Goal: Register for event/course

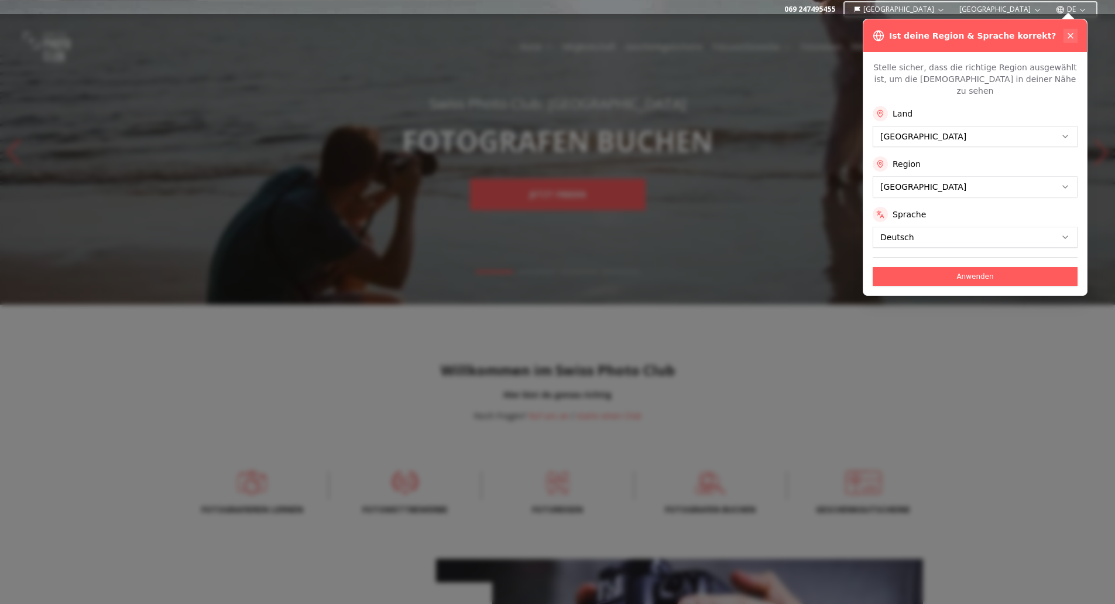
click at [1071, 34] on icon at bounding box center [1070, 35] width 9 height 9
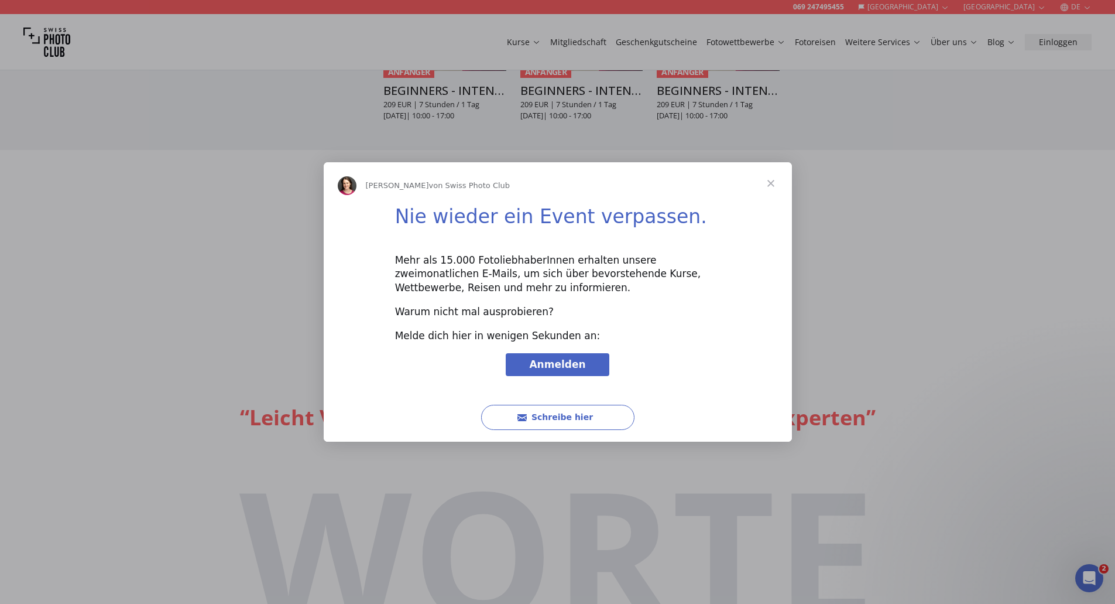
scroll to position [2927, 0]
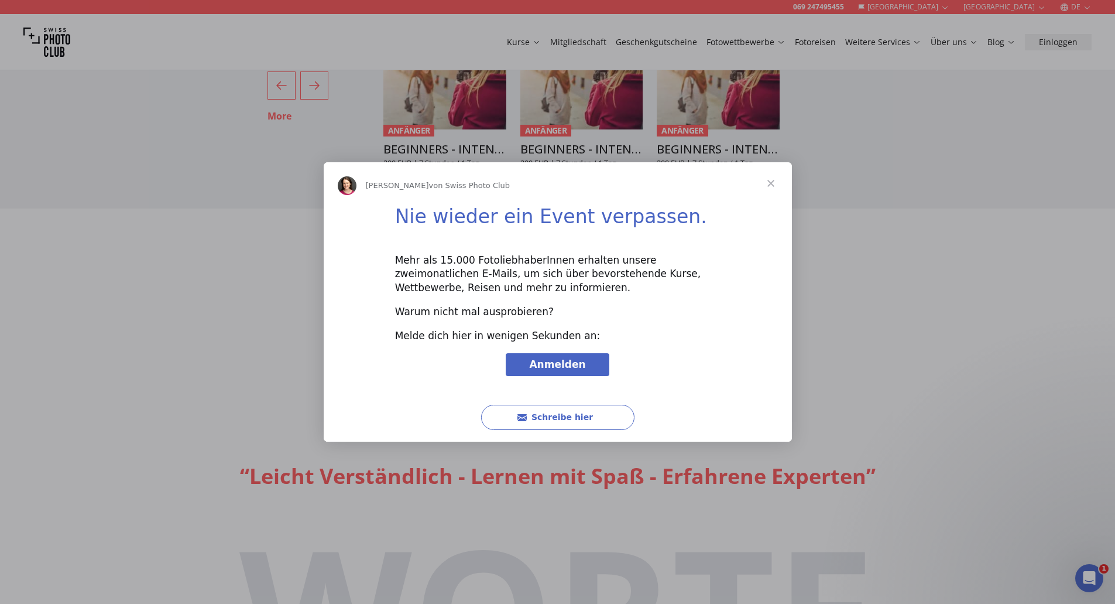
click at [770, 187] on span "Schließen" at bounding box center [771, 183] width 42 height 42
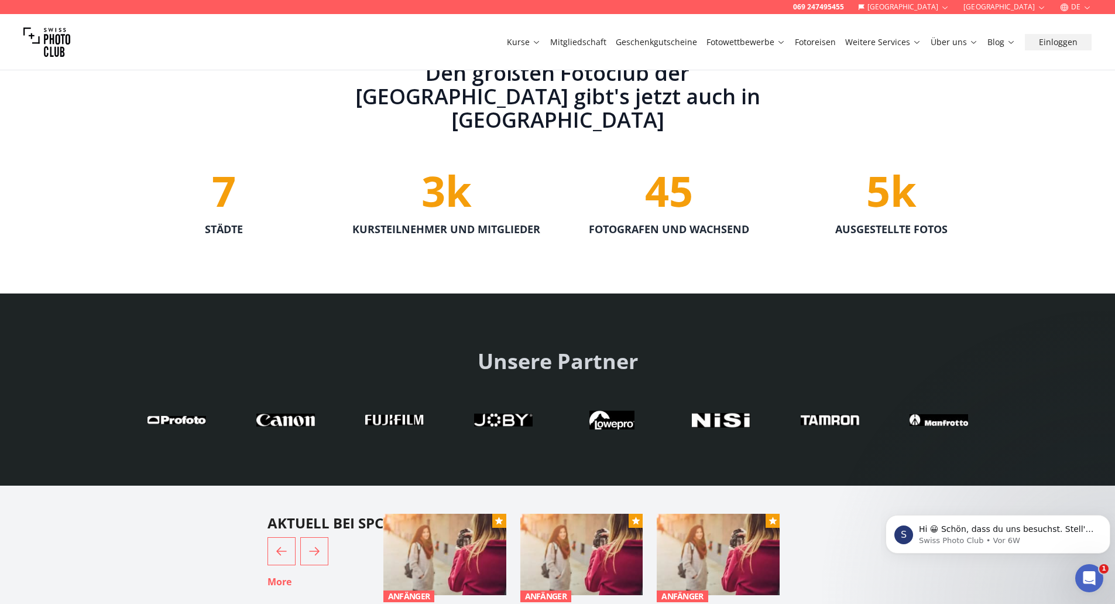
scroll to position [2459, 0]
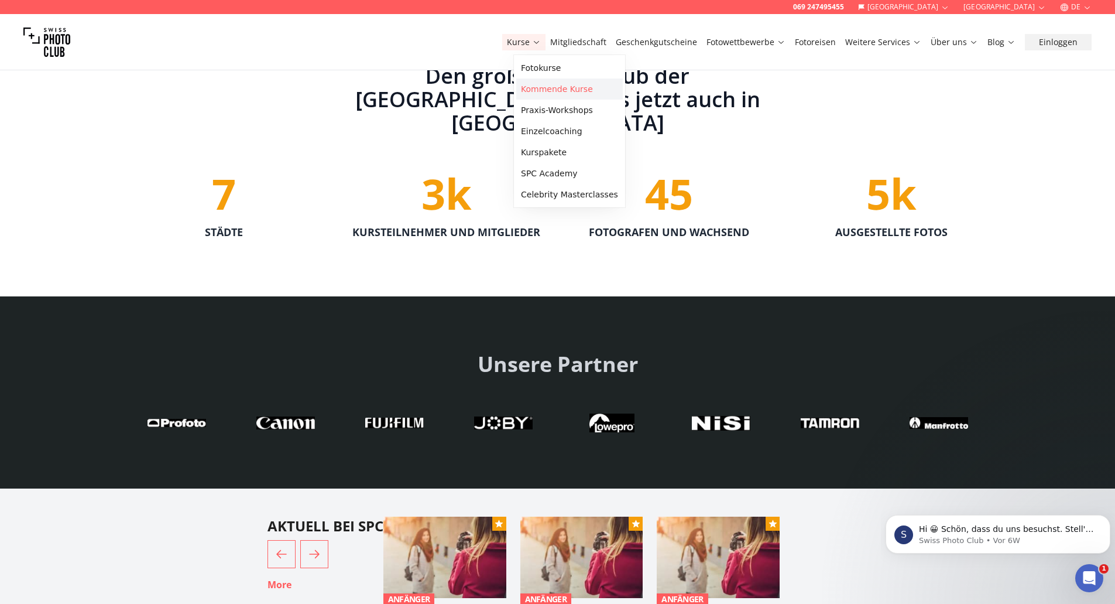
click at [534, 84] on link "Kommende Kurse" at bounding box center [569, 88] width 107 height 21
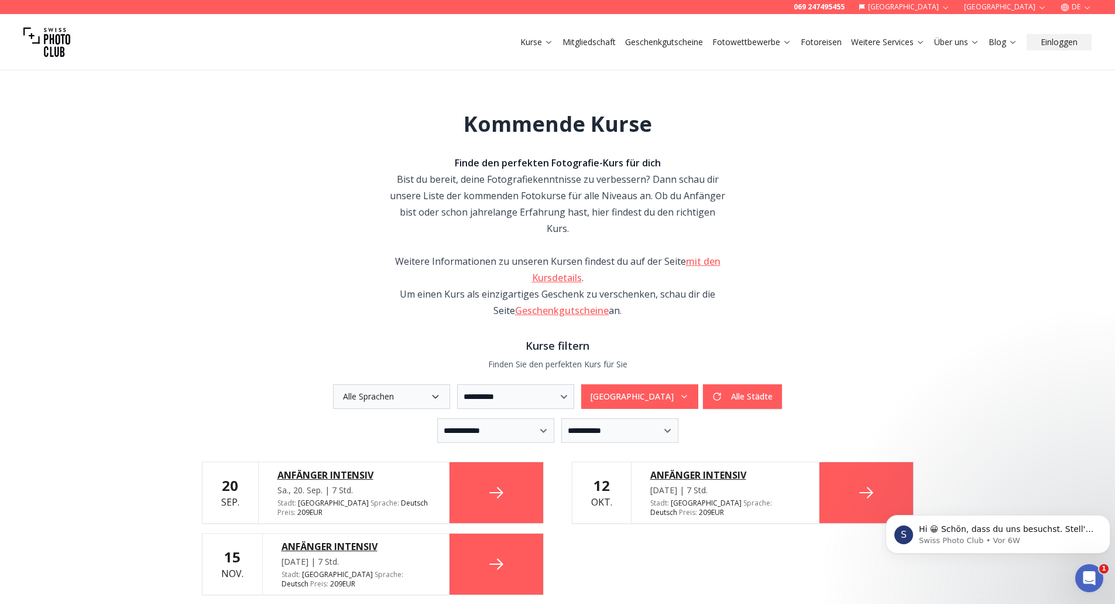
click at [633, 384] on button "[GEOGRAPHIC_DATA]" at bounding box center [639, 396] width 117 height 25
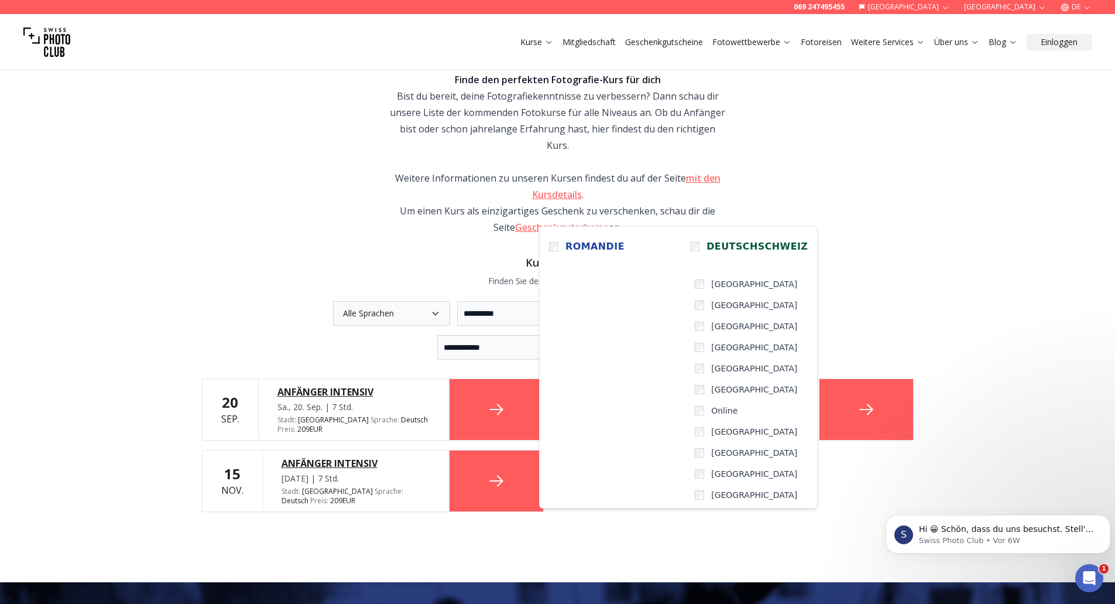
scroll to position [176, 0]
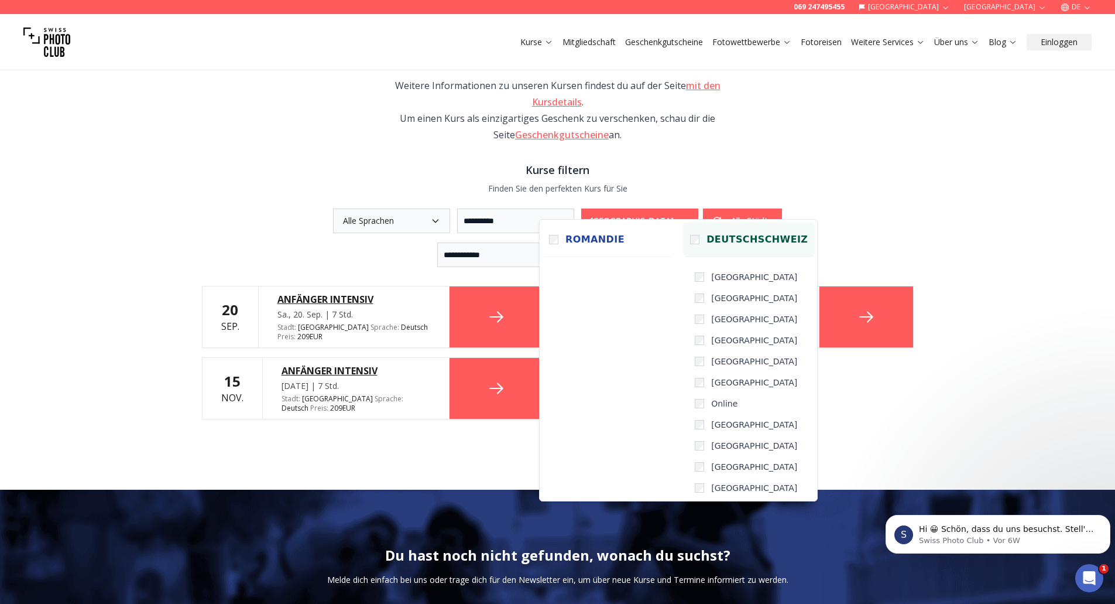
click at [683, 243] on label "Deutschschweiz" at bounding box center [749, 239] width 132 height 35
click at [691, 277] on label "[GEOGRAPHIC_DATA]" at bounding box center [752, 276] width 125 height 21
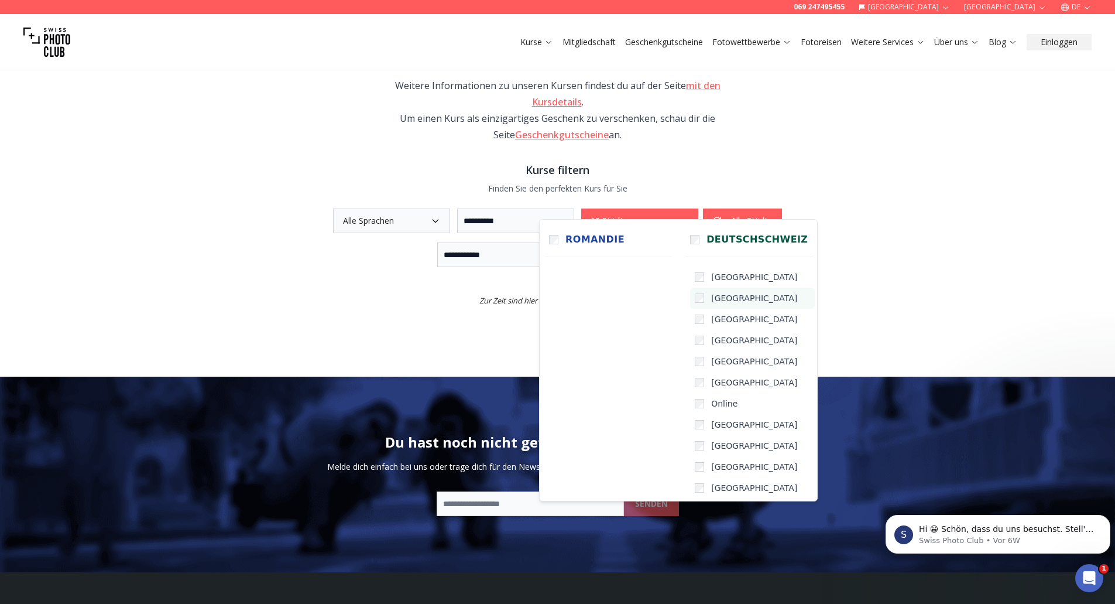
click at [711, 303] on span "[GEOGRAPHIC_DATA]" at bounding box center [754, 298] width 86 height 12
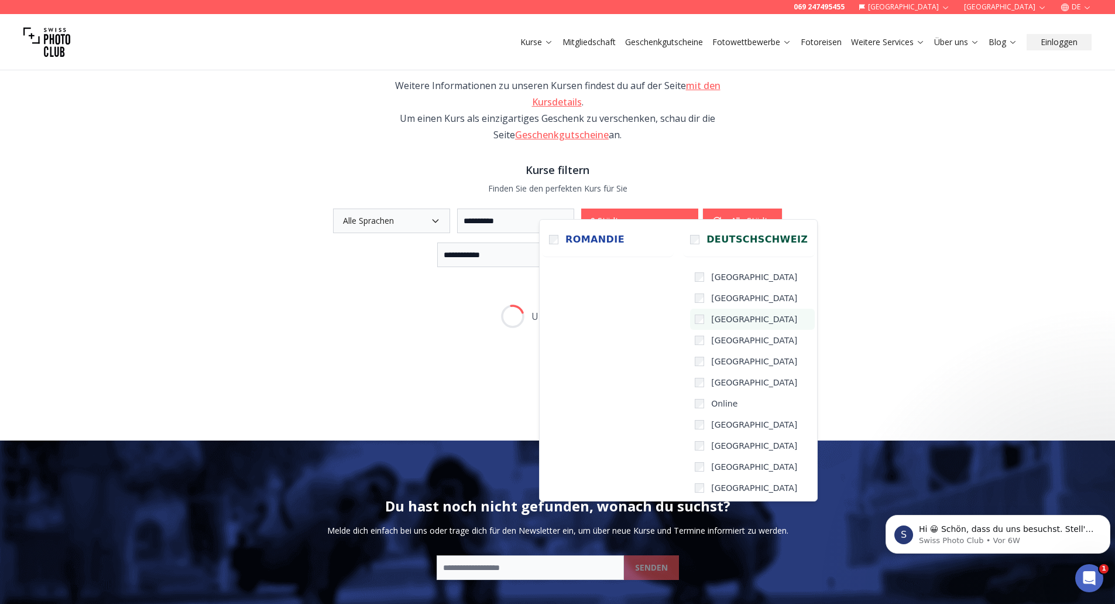
click at [711, 318] on span "[GEOGRAPHIC_DATA]" at bounding box center [754, 319] width 86 height 12
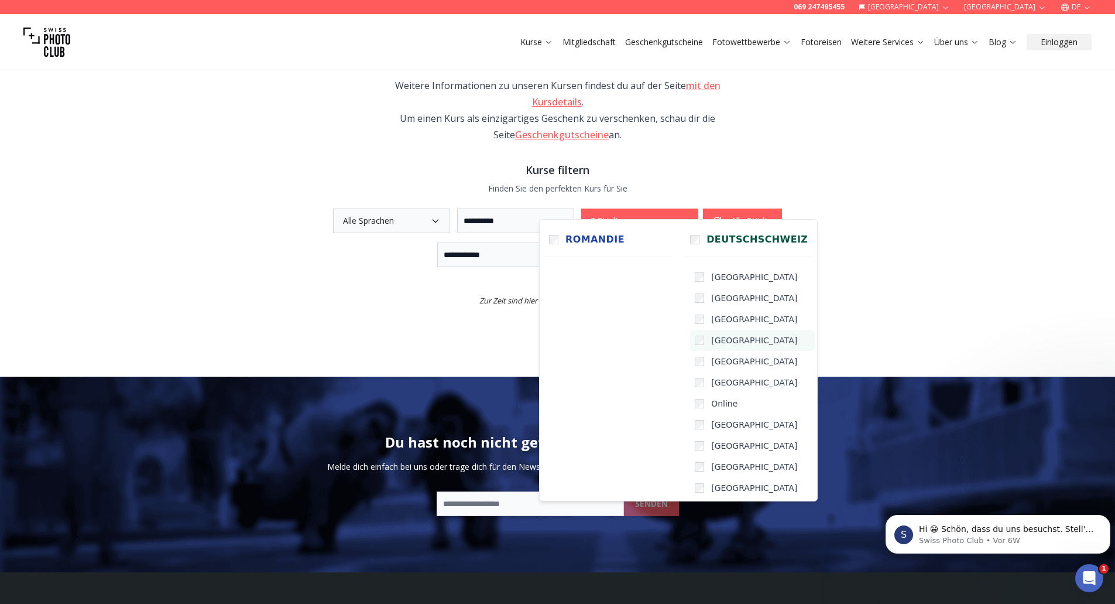
click at [711, 338] on span "[GEOGRAPHIC_DATA]" at bounding box center [754, 340] width 86 height 12
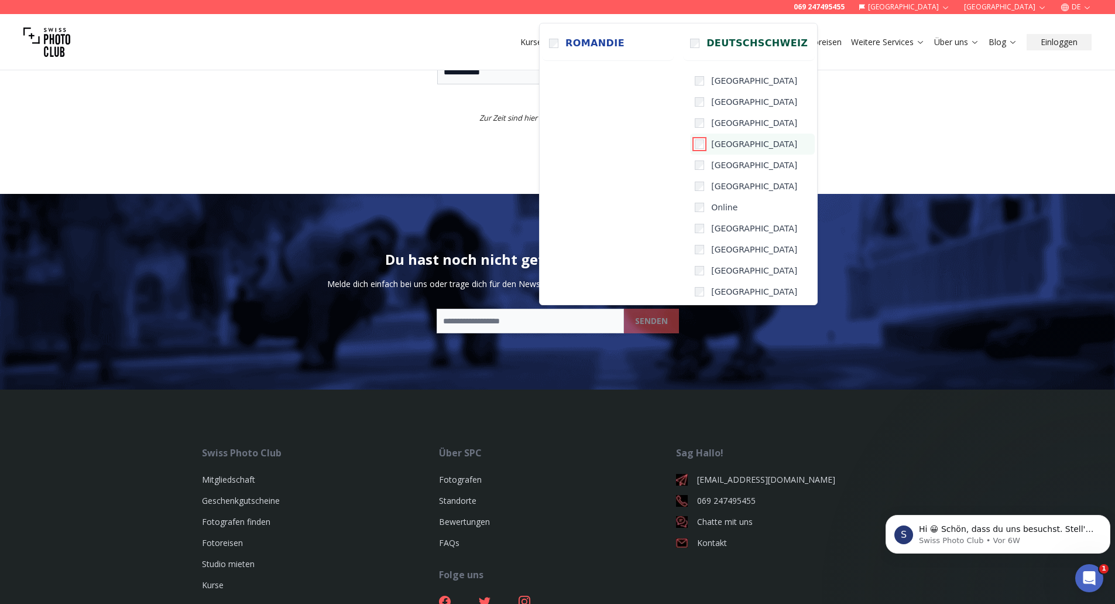
scroll to position [324, 0]
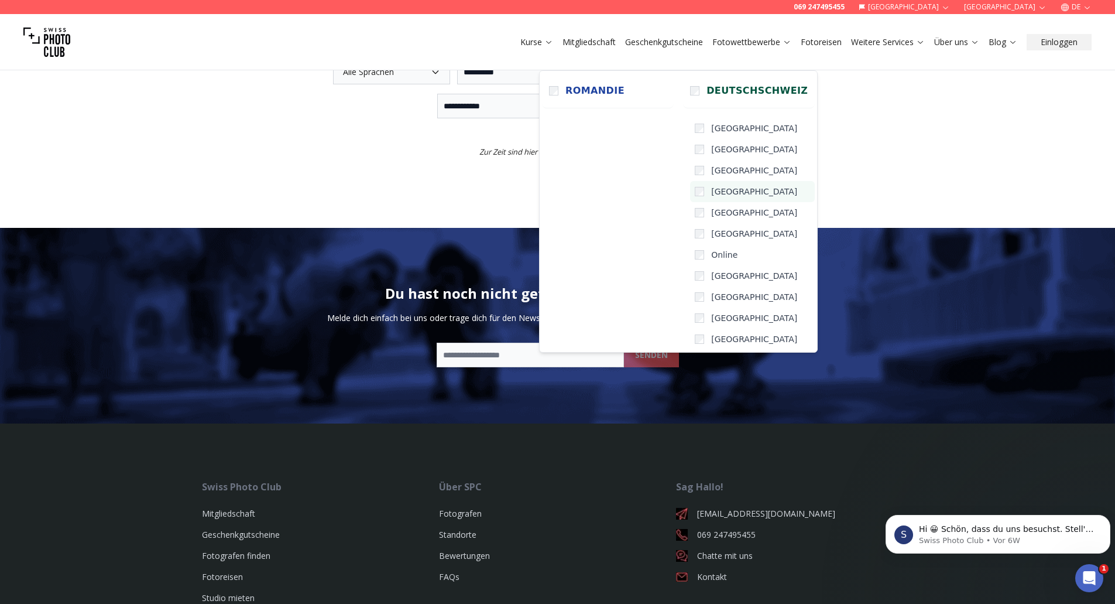
click at [711, 338] on span "[GEOGRAPHIC_DATA]" at bounding box center [754, 339] width 86 height 12
click at [711, 323] on span "[GEOGRAPHIC_DATA]" at bounding box center [754, 318] width 86 height 12
click at [711, 300] on span "[GEOGRAPHIC_DATA]" at bounding box center [754, 297] width 86 height 12
click at [711, 279] on span "[GEOGRAPHIC_DATA]" at bounding box center [754, 276] width 86 height 12
click at [711, 234] on span "[GEOGRAPHIC_DATA]" at bounding box center [754, 234] width 86 height 12
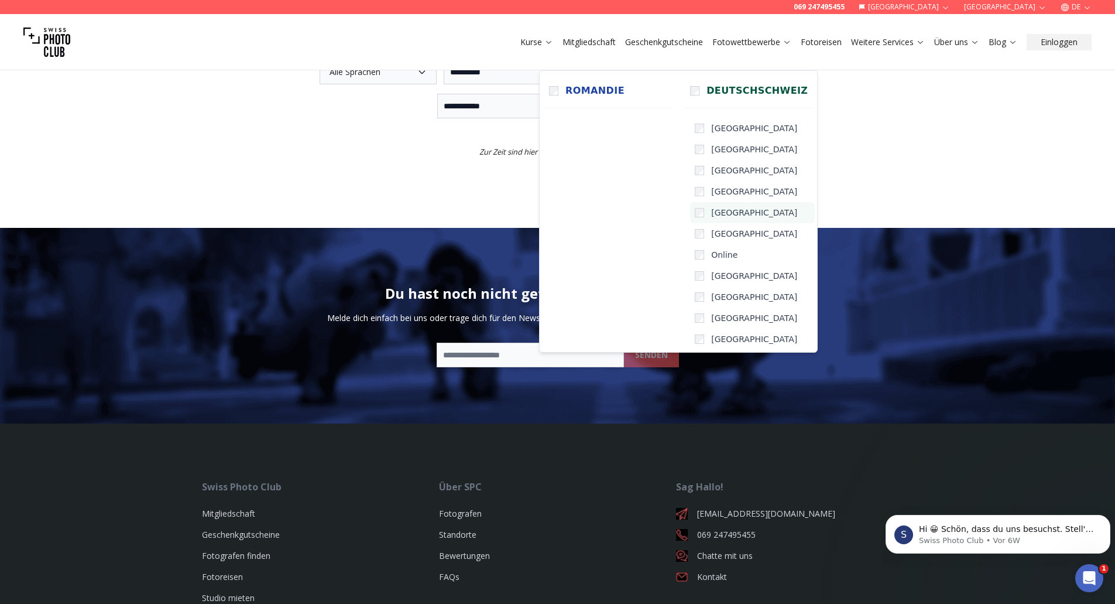
click at [711, 218] on span "[GEOGRAPHIC_DATA]" at bounding box center [754, 213] width 86 height 12
click at [922, 228] on img at bounding box center [557, 326] width 1115 height 196
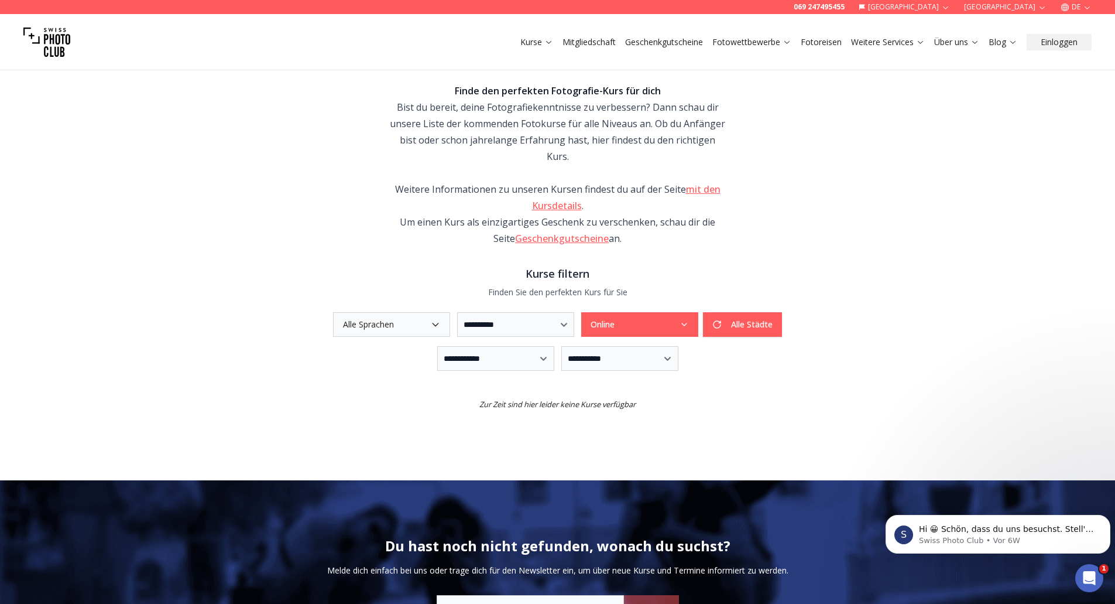
scroll to position [0, 0]
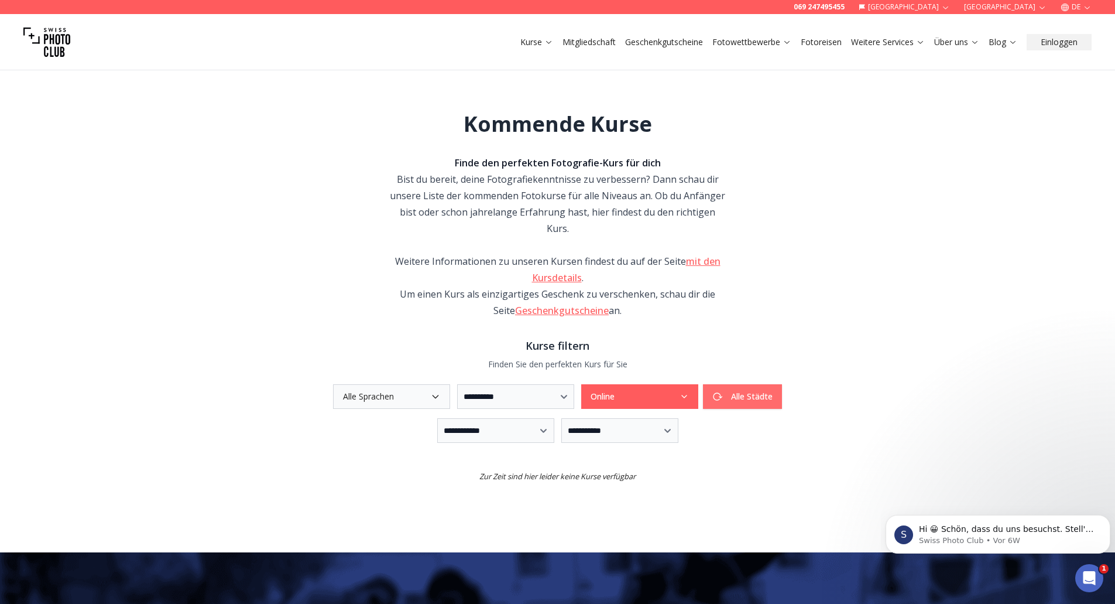
click at [772, 384] on button "Alle Städte" at bounding box center [742, 396] width 79 height 25
